Goal: Complete application form

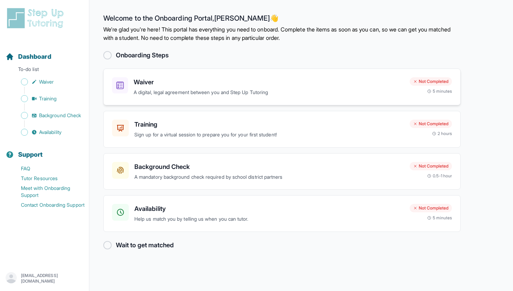
click at [365, 85] on h3 "Waiver" at bounding box center [269, 82] width 271 height 10
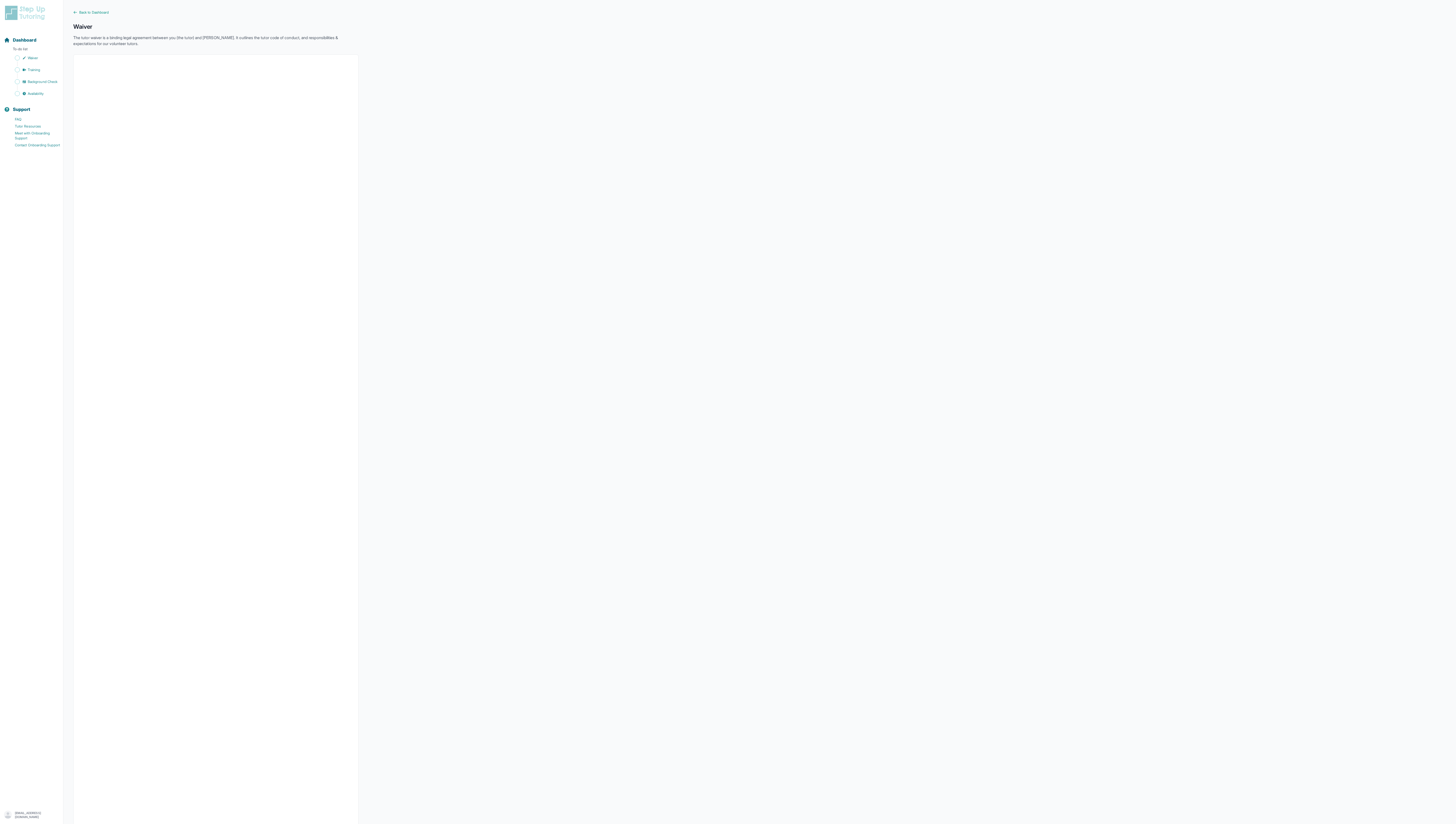
click at [52, 206] on nav "Dashboard To-do list Waiver Training Background Check Availability Support FAQ …" at bounding box center [31, 416] width 63 height 774
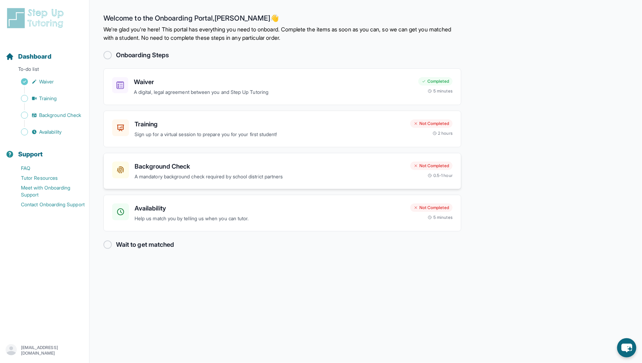
click at [377, 167] on h3 "Background Check" at bounding box center [269, 167] width 270 height 10
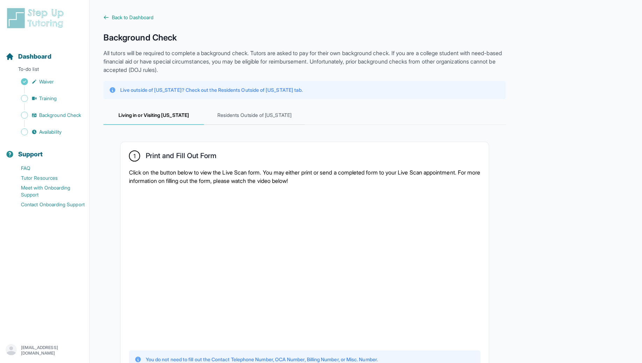
click at [245, 89] on p "Live outside of California? Check out the Residents Outside of California tab." at bounding box center [211, 90] width 182 height 7
click at [238, 117] on span "Residents Outside of California" at bounding box center [254, 115] width 101 height 19
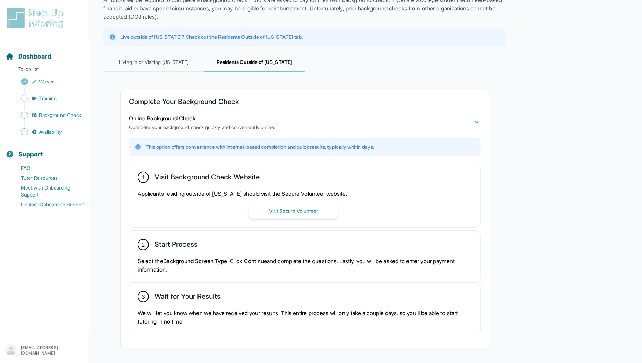
scroll to position [75, 0]
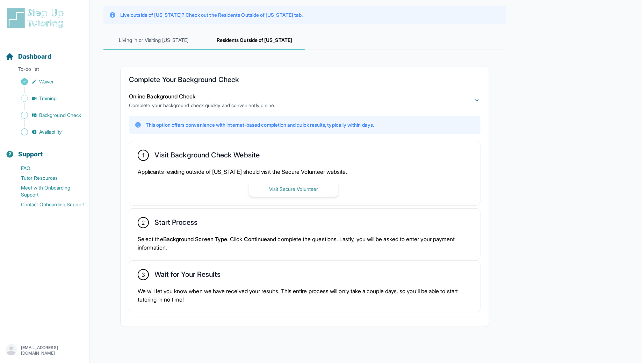
click at [173, 39] on span "Living in or Visiting California" at bounding box center [153, 40] width 101 height 19
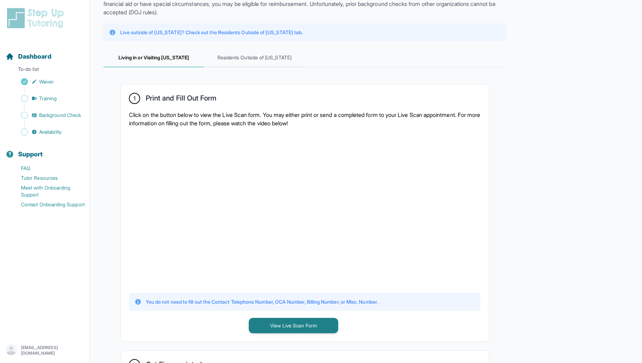
scroll to position [60, 0]
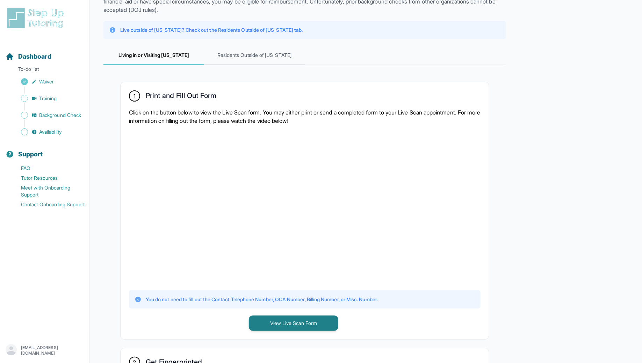
click at [468, 182] on div at bounding box center [304, 207] width 351 height 153
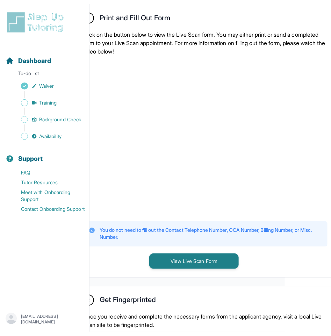
scroll to position [158, 46]
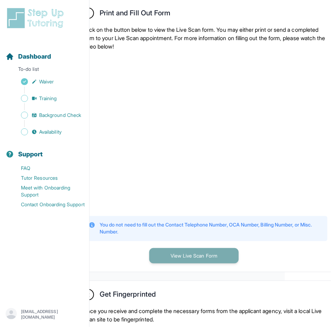
click at [186, 264] on button "View Live Scan Form" at bounding box center [193, 255] width 89 height 15
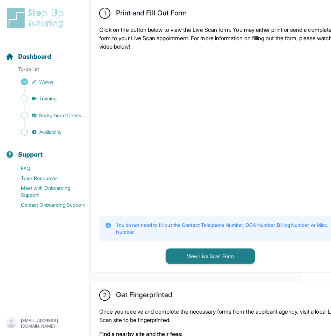
scroll to position [158, 29]
click at [217, 34] on p "Click on the button below to view the Live Scan form. You may either print or s…" at bounding box center [222, 37] width 245 height 25
click at [131, 262] on div "1 Print and Fill Out Form Click on the button below to view the Live Scan form.…" at bounding box center [222, 135] width 261 height 273
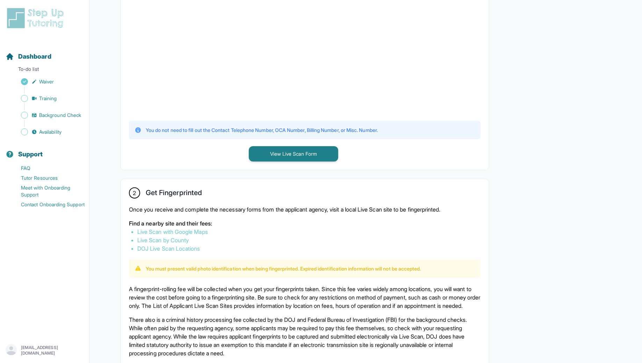
scroll to position [231, 0]
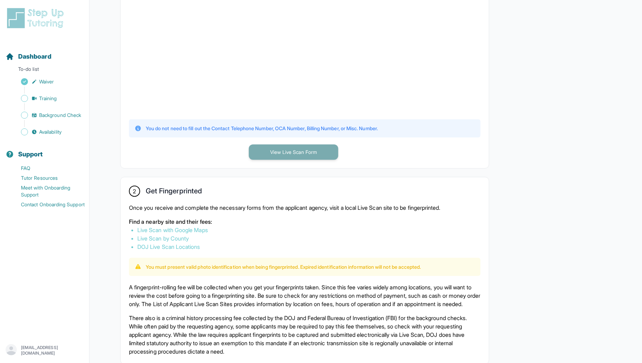
click at [309, 149] on button "View Live Scan Form" at bounding box center [293, 152] width 89 height 15
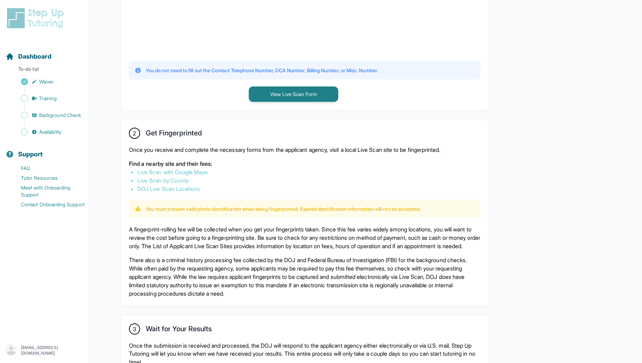
scroll to position [291, 0]
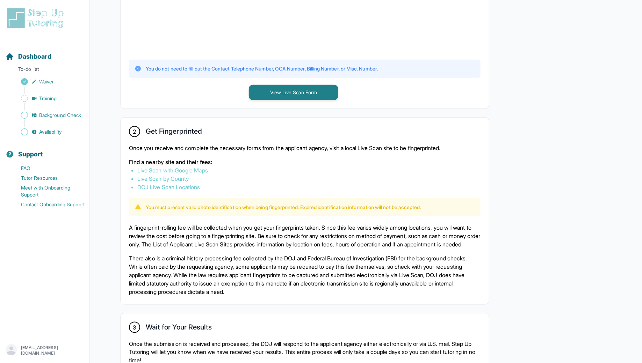
click at [147, 169] on link "Live Scan with Google Maps" at bounding box center [172, 170] width 71 height 7
click at [155, 178] on link "Live Scan by County" at bounding box center [162, 178] width 51 height 7
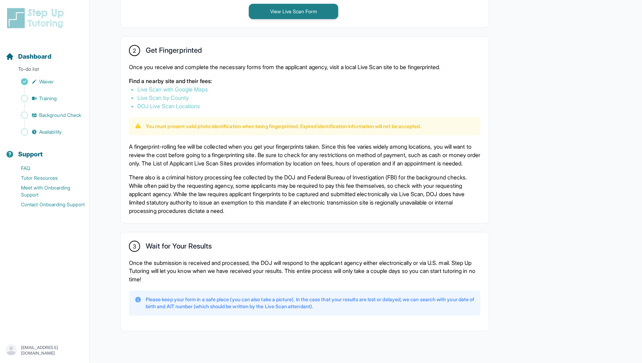
scroll to position [389, 0]
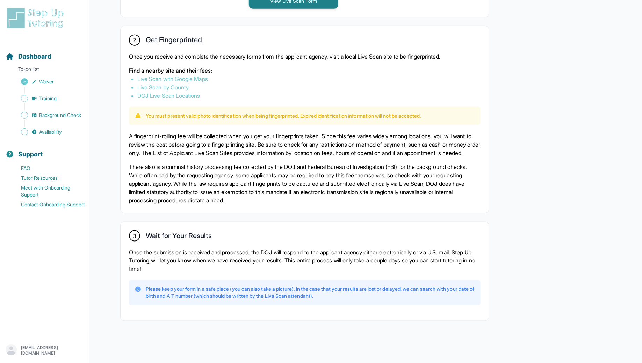
click at [155, 75] on link "Live Scan with Google Maps" at bounding box center [172, 78] width 71 height 7
click at [153, 75] on link "Live Scan with Google Maps" at bounding box center [172, 78] width 71 height 7
click at [170, 83] on li "Live Scan by County" at bounding box center [304, 87] width 335 height 8
click at [169, 75] on link "Live Scan with Google Maps" at bounding box center [172, 78] width 71 height 7
click at [150, 84] on link "Live Scan by County" at bounding box center [162, 87] width 51 height 7
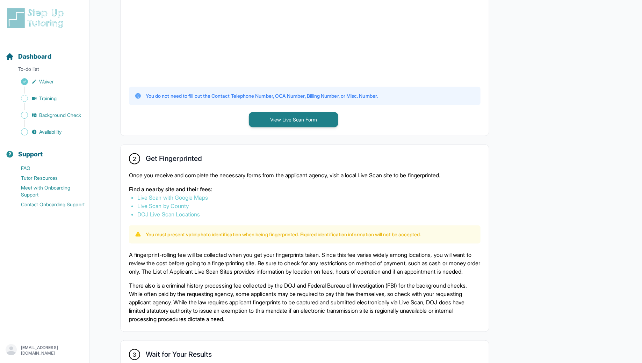
scroll to position [0, 0]
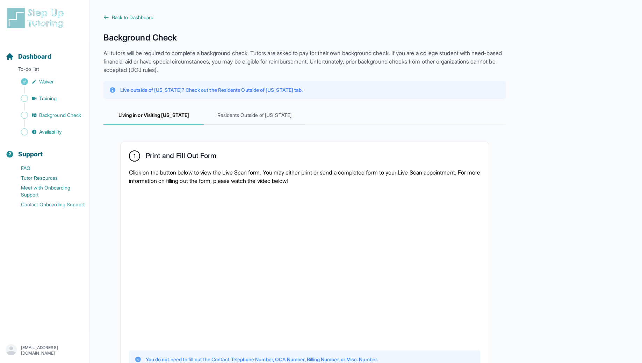
click at [52, 93] on div "Sidebar" at bounding box center [46, 90] width 81 height 7
click at [47, 96] on span "Training" at bounding box center [48, 98] width 18 height 7
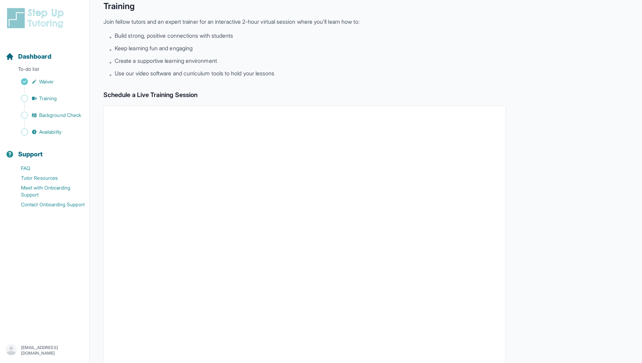
scroll to position [34, 0]
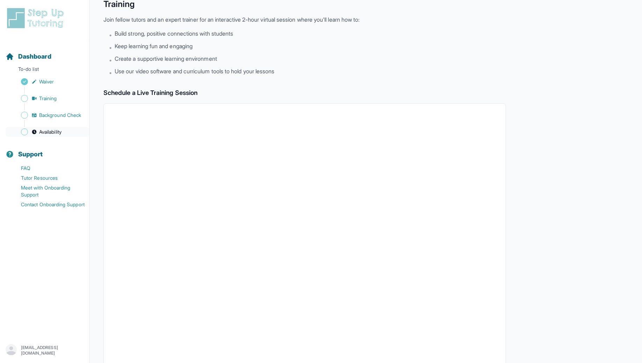
click at [41, 136] on link "Availability" at bounding box center [47, 132] width 83 height 10
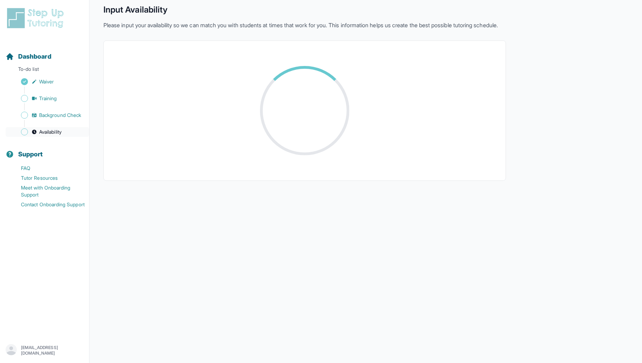
scroll to position [34, 0]
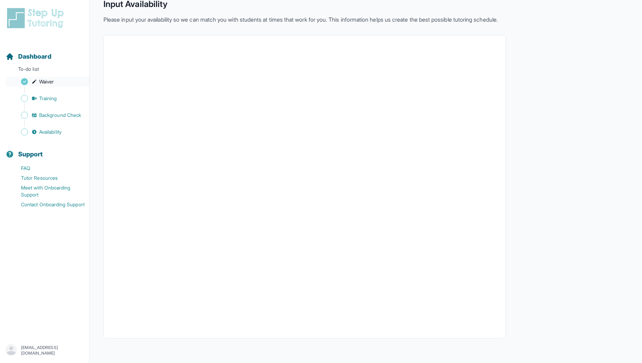
click at [44, 81] on span "Waiver" at bounding box center [46, 81] width 15 height 7
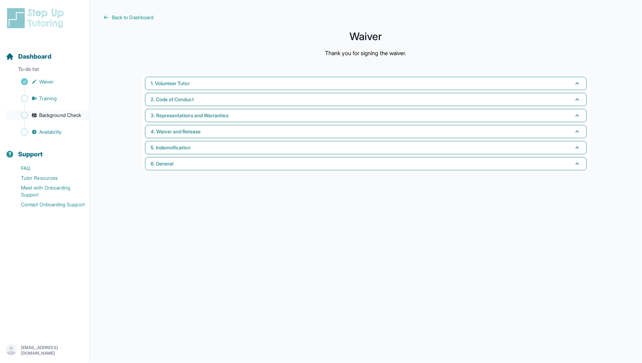
click at [52, 113] on span "Background Check" at bounding box center [60, 115] width 42 height 7
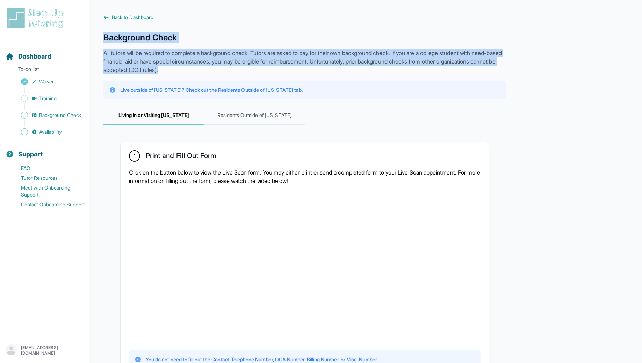
drag, startPoint x: 103, startPoint y: 36, endPoint x: 244, endPoint y: 70, distance: 144.5
copy div "Background Check All tutors will be required to complete a background check. Tu…"
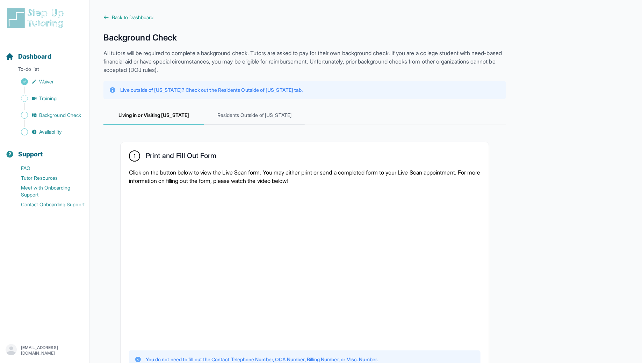
click at [218, 30] on div "**********" at bounding box center [304, 367] width 402 height 707
click at [51, 129] on span "Availability" at bounding box center [50, 132] width 22 height 7
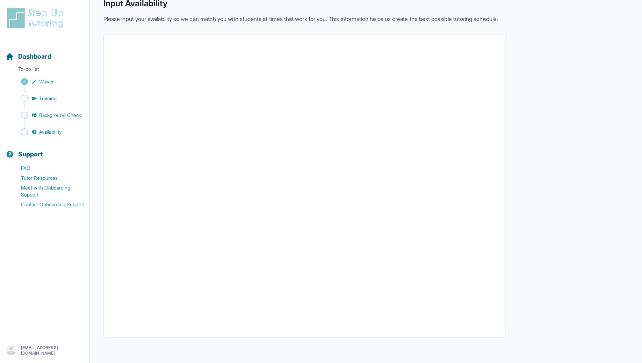
scroll to position [39, 0]
